Goal: Task Accomplishment & Management: Complete application form

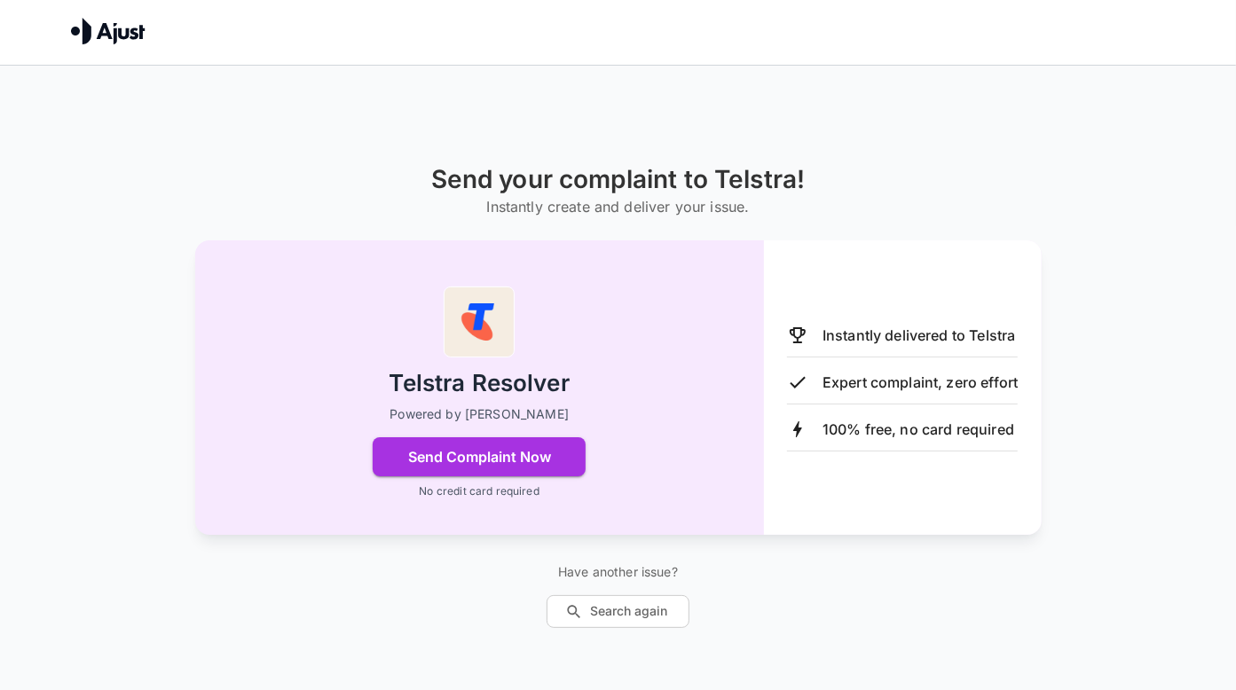
scroll to position [65, 0]
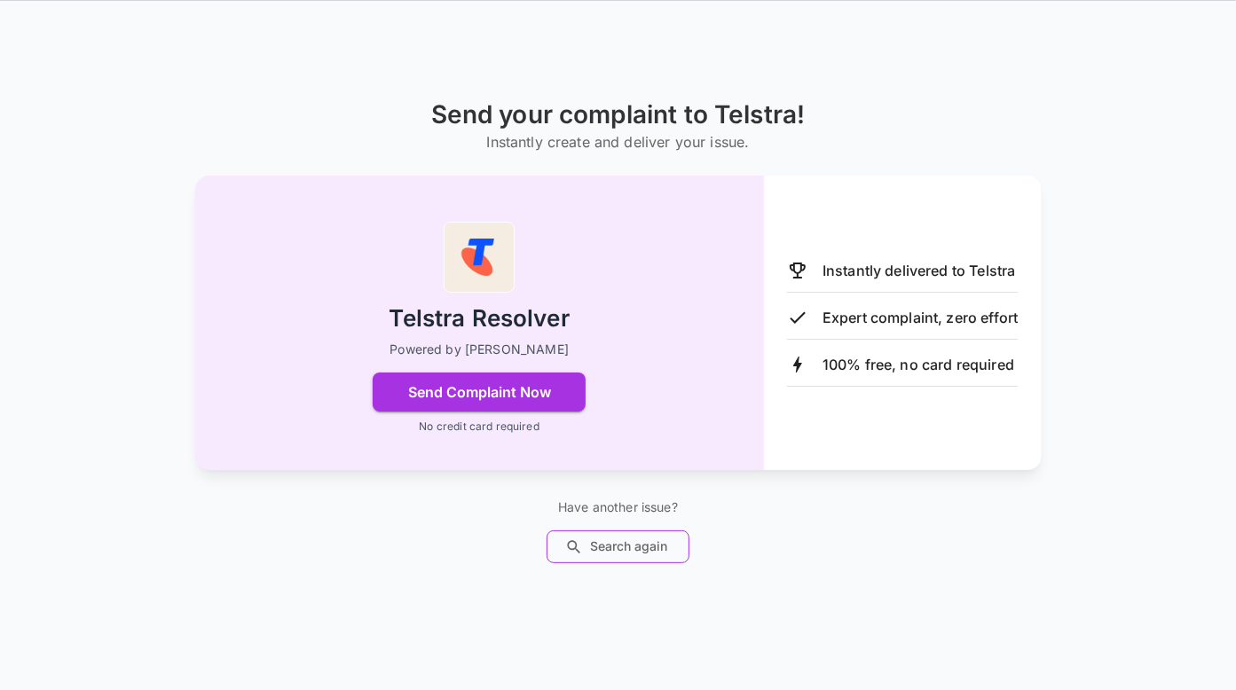
click at [626, 549] on button "Search again" at bounding box center [617, 546] width 143 height 33
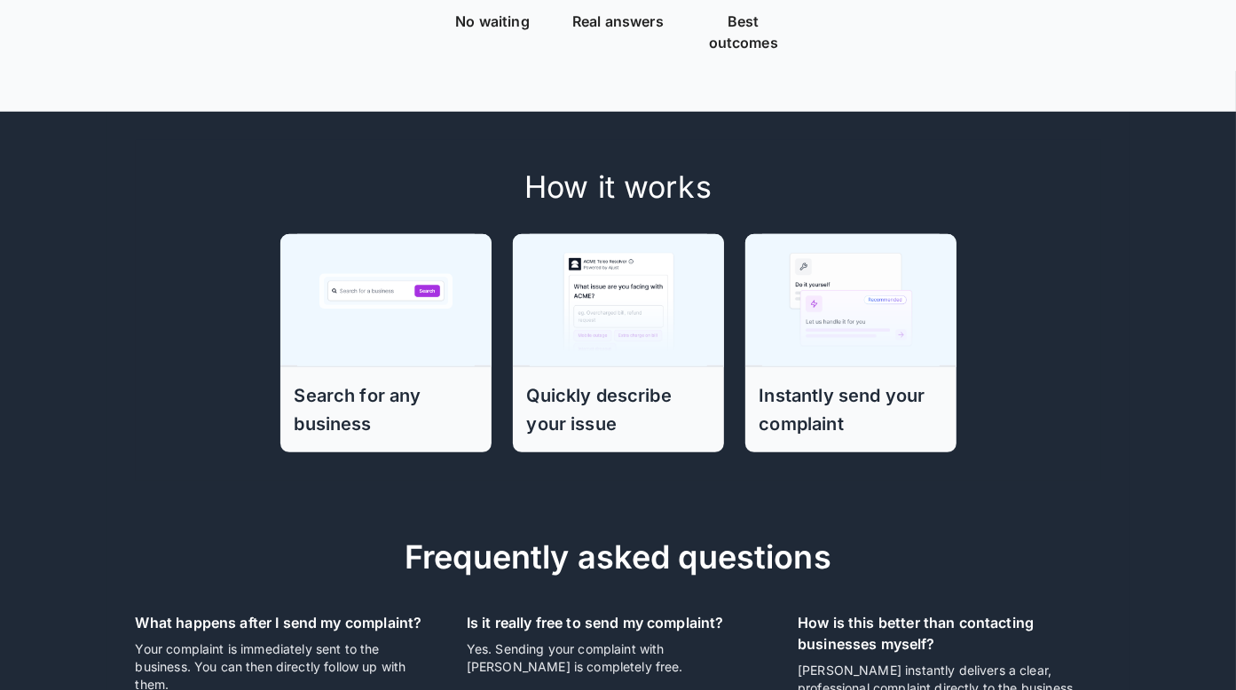
scroll to position [471, 0]
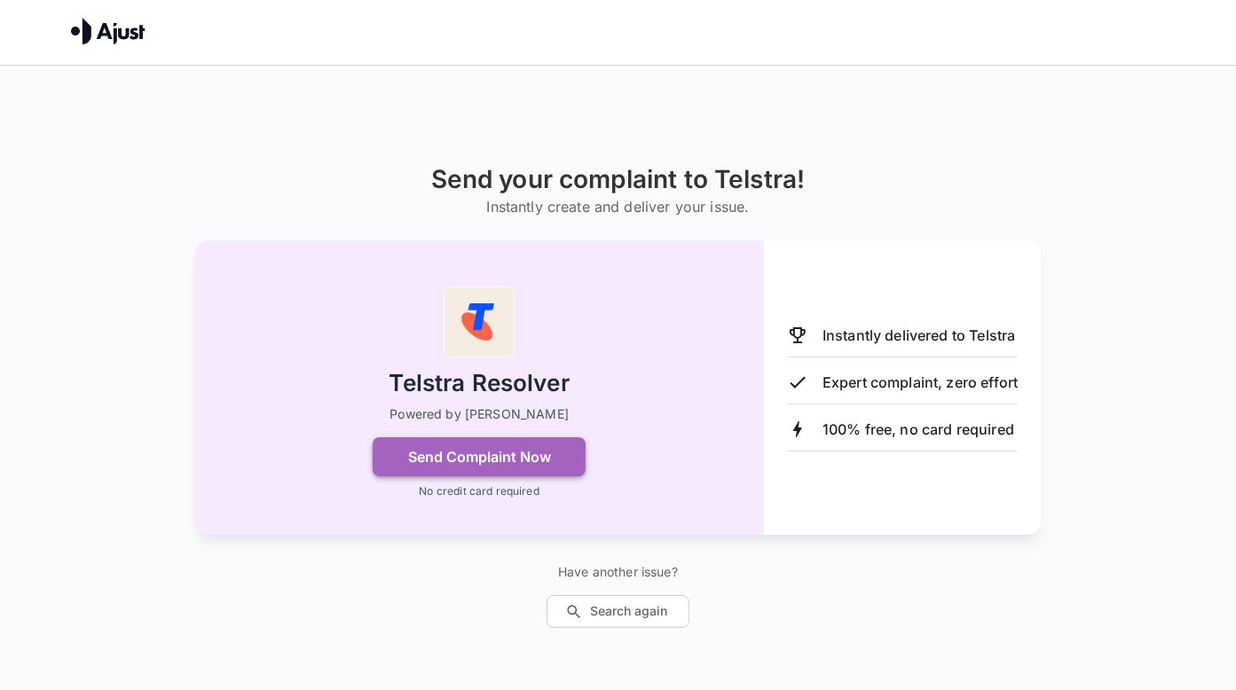
click at [475, 457] on button "Send Complaint Now" at bounding box center [479, 456] width 213 height 39
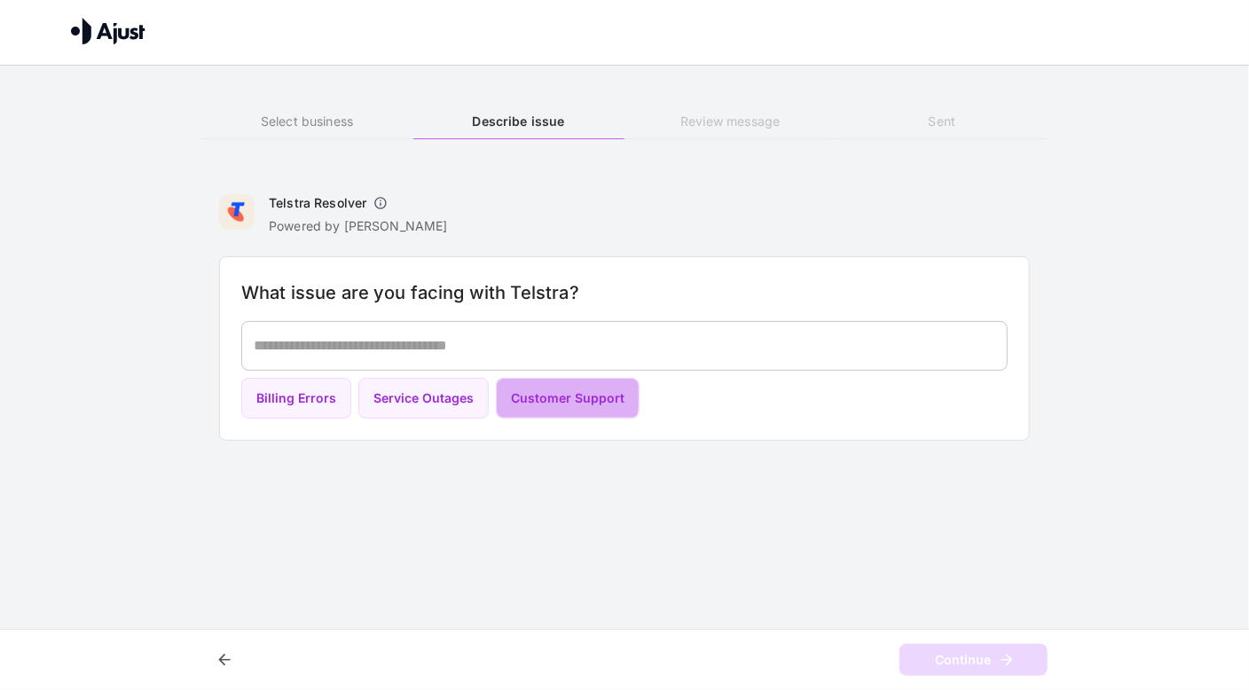
click at [560, 397] on button "Customer Support" at bounding box center [568, 399] width 144 height 42
type textarea "**********"
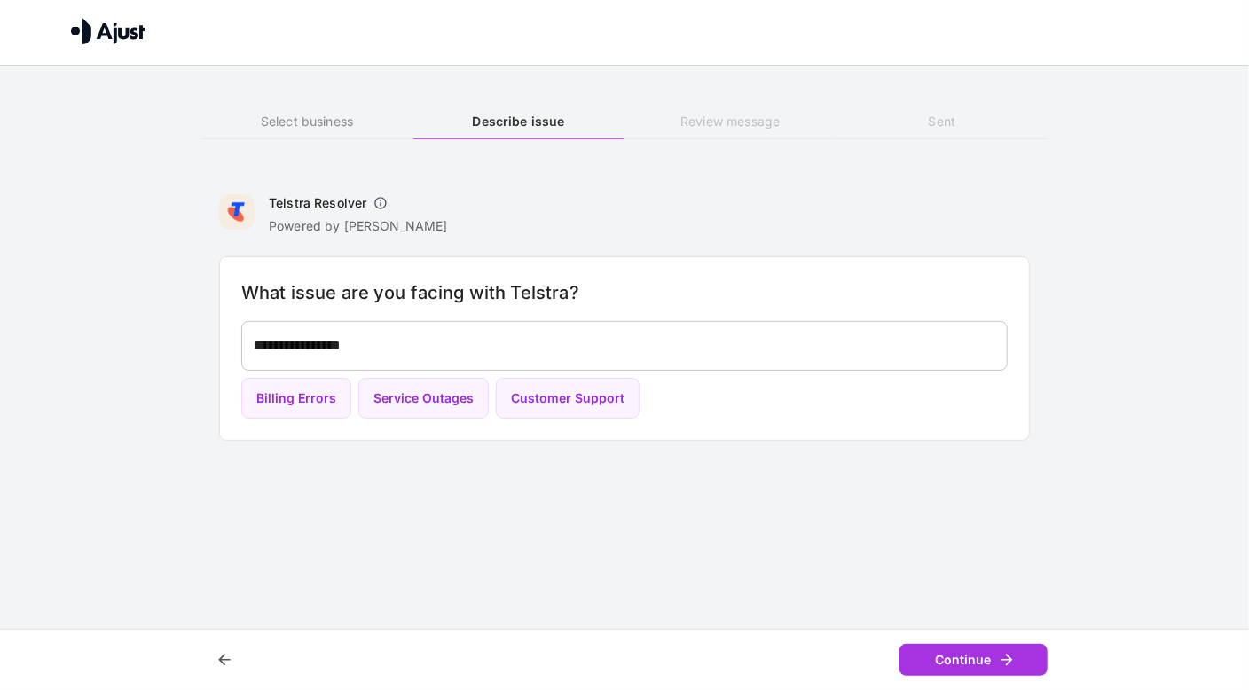
click at [946, 649] on button "Continue" at bounding box center [973, 660] width 148 height 33
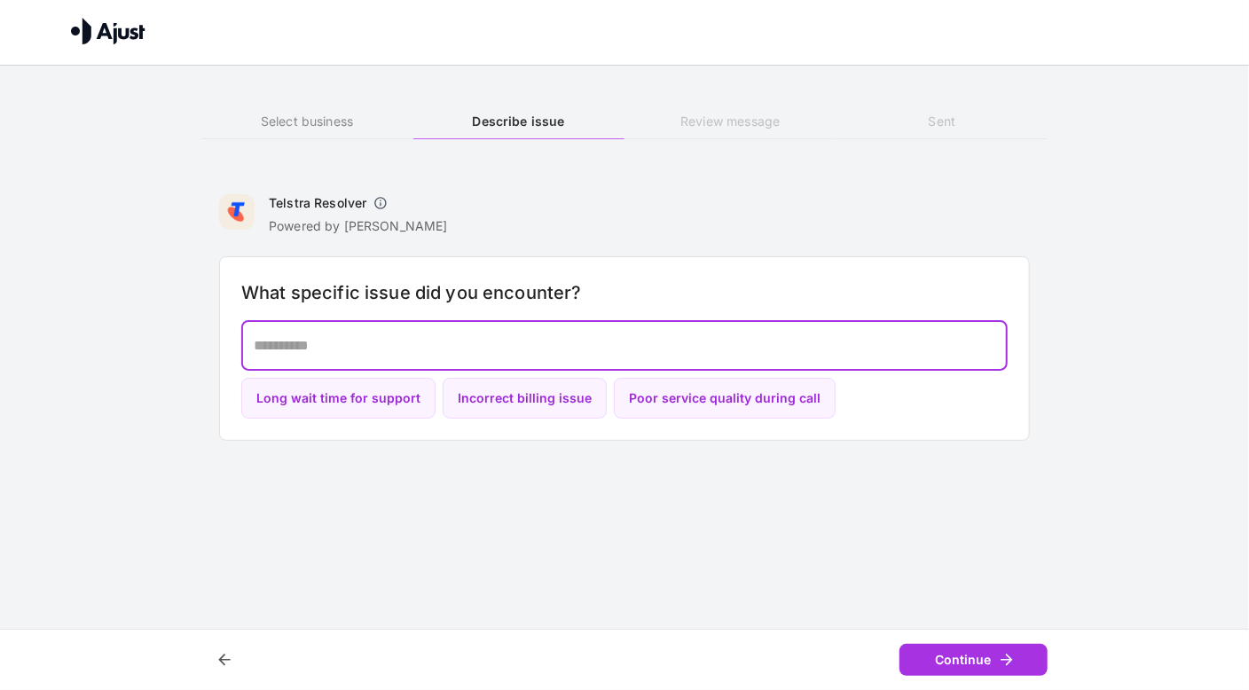
click at [256, 342] on textarea at bounding box center [625, 345] width 742 height 20
